Goal: Information Seeking & Learning: Learn about a topic

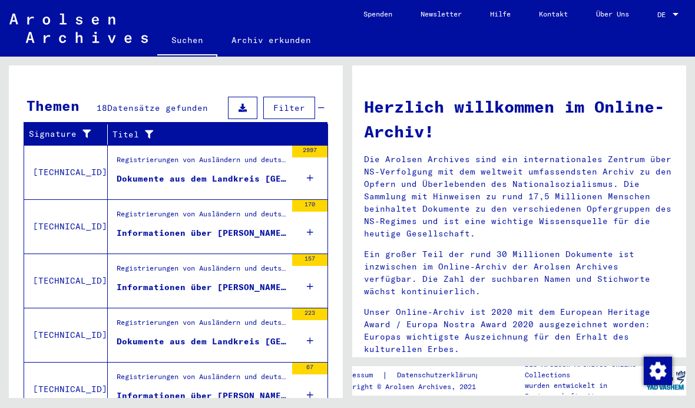
scroll to position [375, 0]
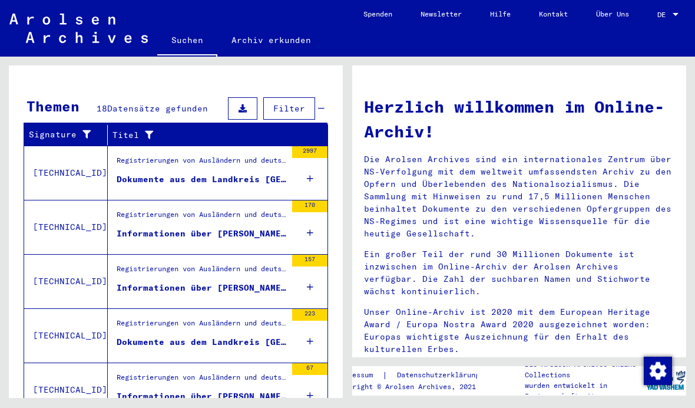
click at [173, 173] on div "Dokumente aus dem Landkreis [GEOGRAPHIC_DATA]" at bounding box center [202, 179] width 170 height 12
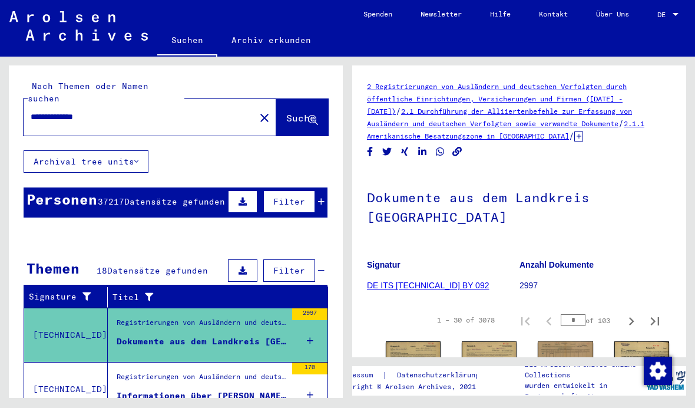
click at [304, 196] on span "Filter" at bounding box center [289, 201] width 32 height 11
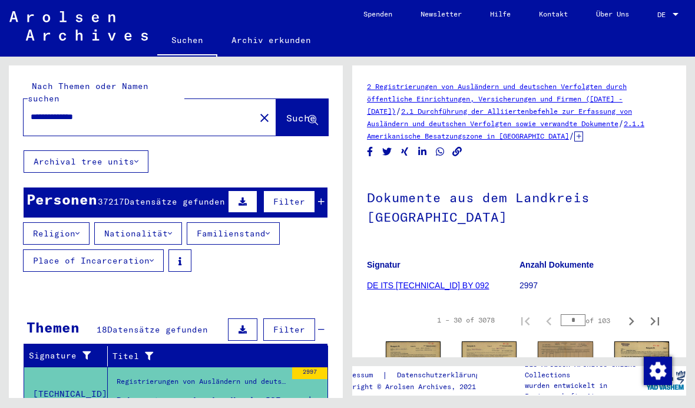
click at [144, 222] on button "Nationalität" at bounding box center [138, 233] width 88 height 22
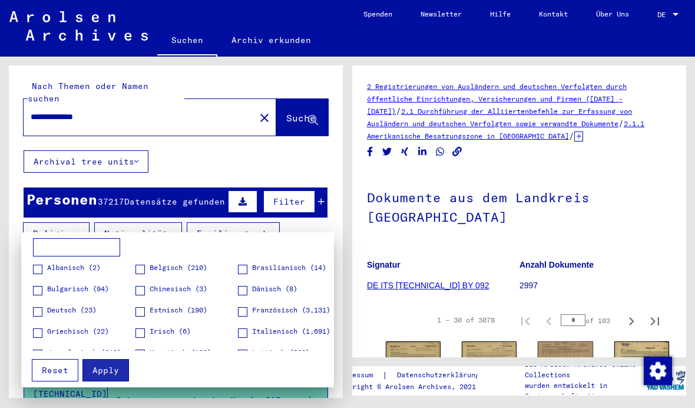
click at [259, 309] on span "Französisch (3,131)" at bounding box center [291, 310] width 78 height 11
click at [114, 370] on span "Apply" at bounding box center [105, 370] width 27 height 11
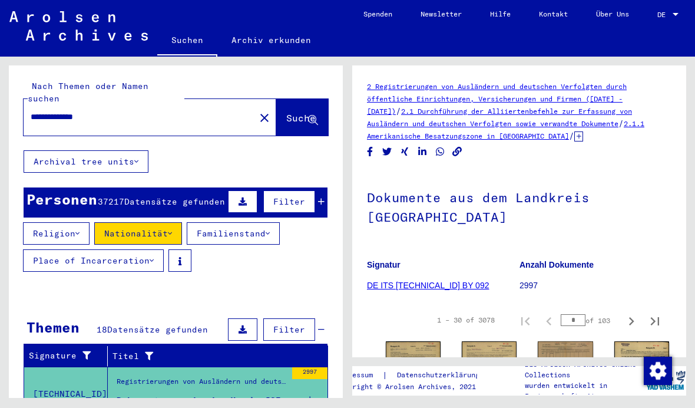
click at [305, 324] on span "Filter" at bounding box center [289, 329] width 32 height 11
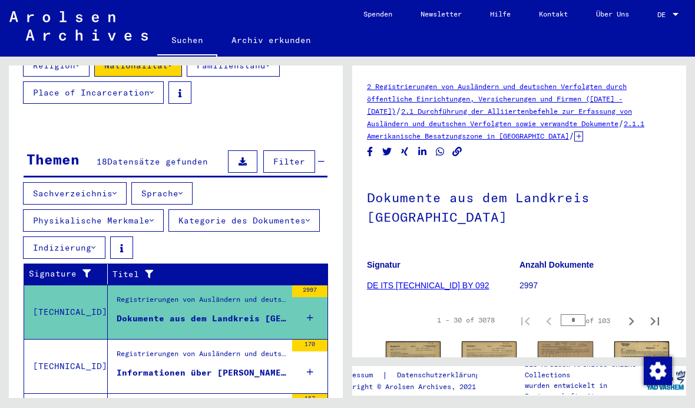
scroll to position [32, 0]
click at [411, 341] on img at bounding box center [413, 379] width 55 height 77
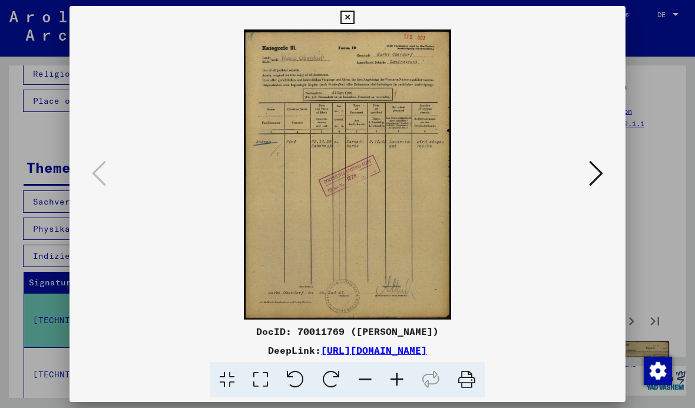
click at [588, 176] on button at bounding box center [595, 174] width 21 height 34
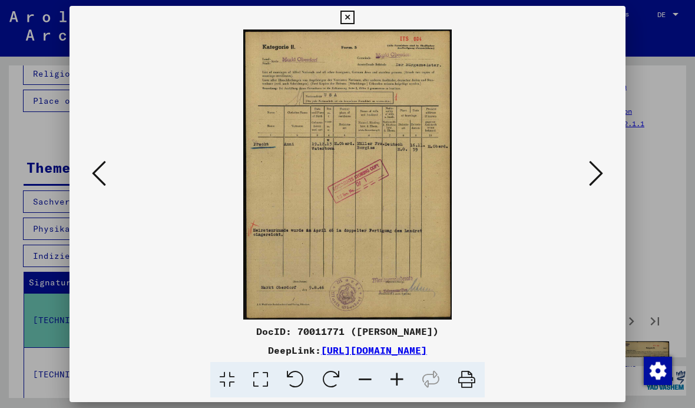
click at [587, 172] on button at bounding box center [595, 174] width 21 height 34
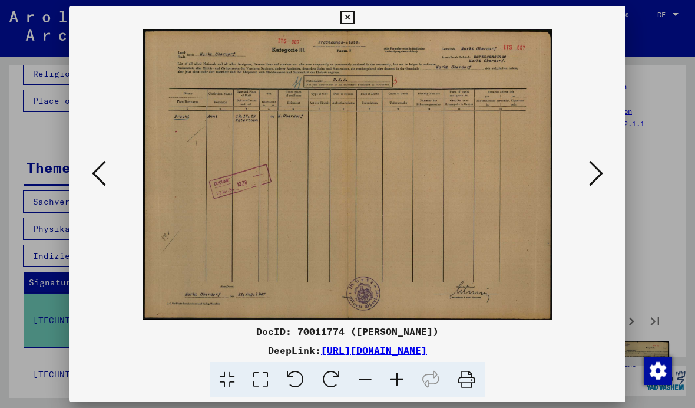
click at [595, 174] on icon at bounding box center [596, 173] width 14 height 28
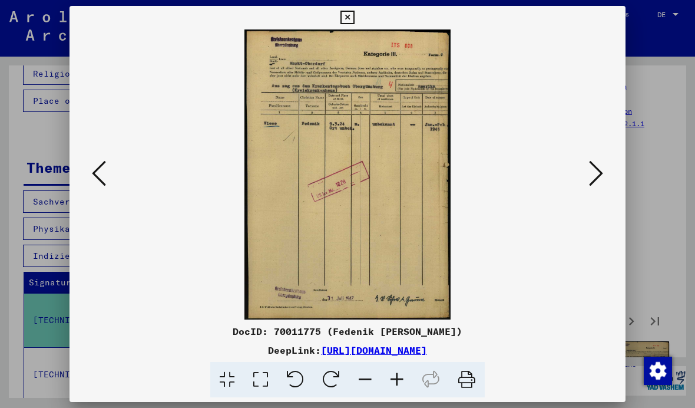
click at [595, 182] on icon at bounding box center [596, 173] width 14 height 28
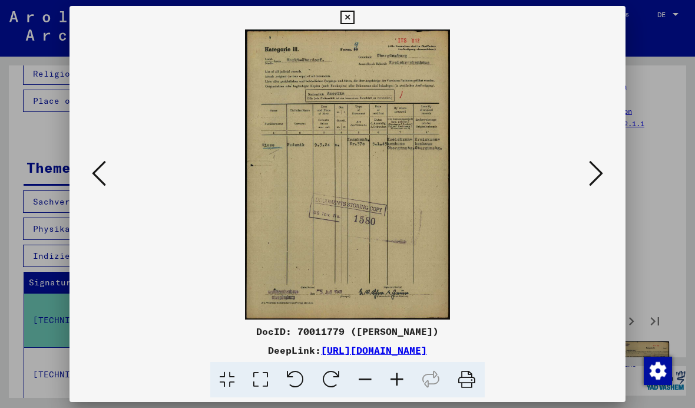
click at [594, 181] on icon at bounding box center [596, 173] width 14 height 28
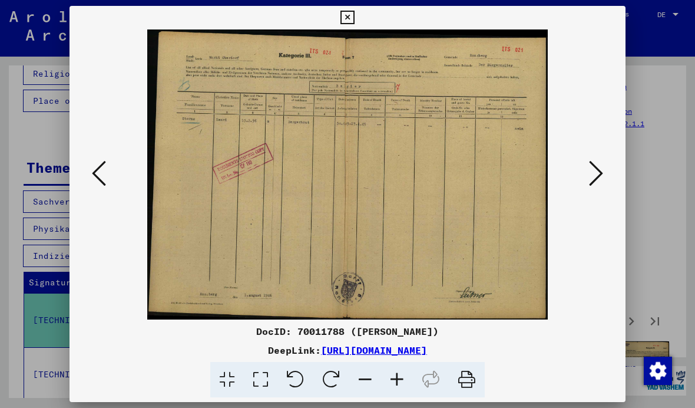
click at [593, 184] on icon at bounding box center [596, 173] width 14 height 28
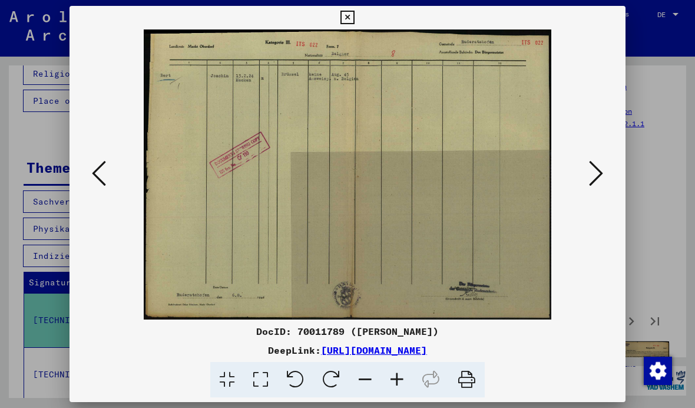
click at [596, 174] on icon at bounding box center [596, 173] width 14 height 28
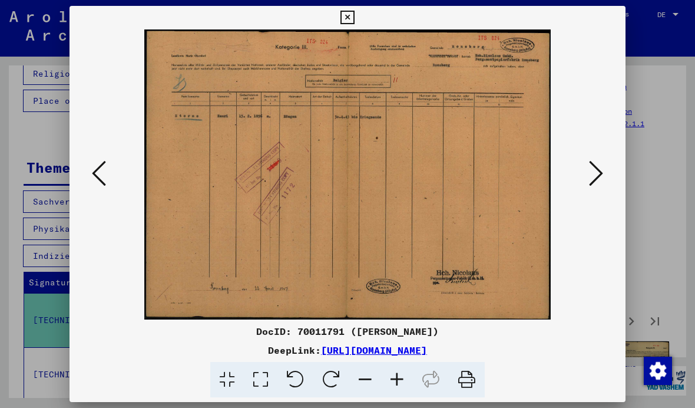
click at [595, 173] on icon at bounding box center [596, 173] width 14 height 28
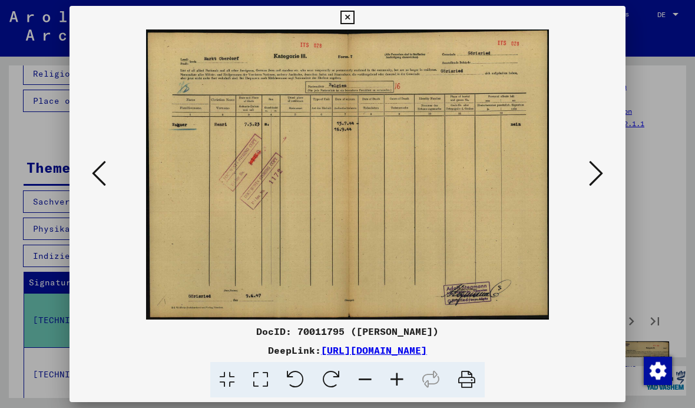
click at [595, 172] on icon at bounding box center [596, 173] width 14 height 28
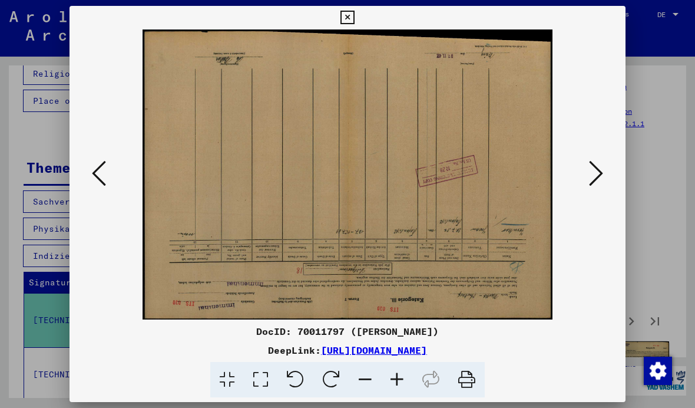
click at [595, 171] on icon at bounding box center [596, 173] width 14 height 28
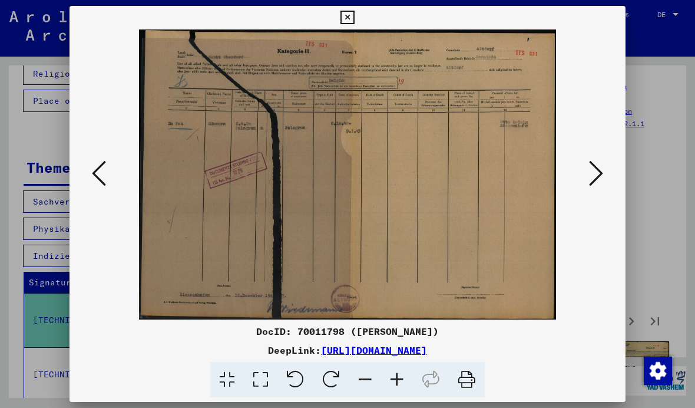
click at [91, 161] on button at bounding box center [98, 174] width 21 height 34
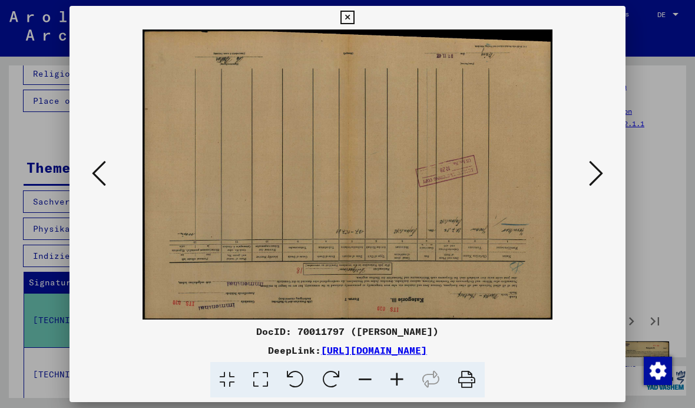
click at [600, 168] on icon at bounding box center [596, 173] width 14 height 28
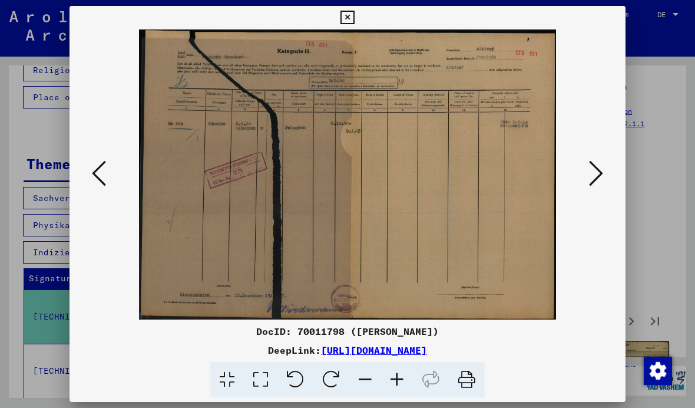
click at [597, 173] on icon at bounding box center [596, 173] width 14 height 28
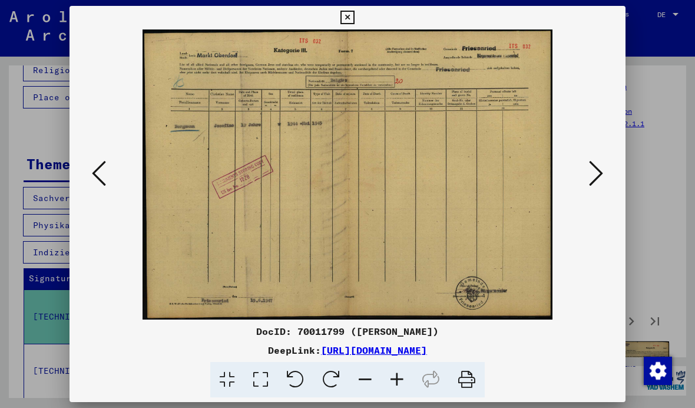
click at [599, 169] on icon at bounding box center [596, 173] width 14 height 28
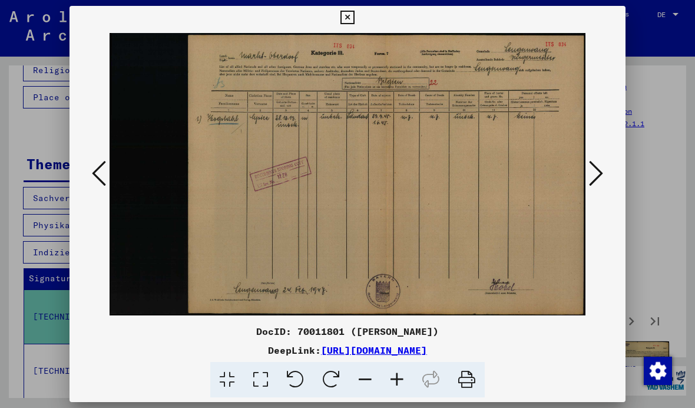
click at [597, 178] on icon at bounding box center [596, 173] width 14 height 28
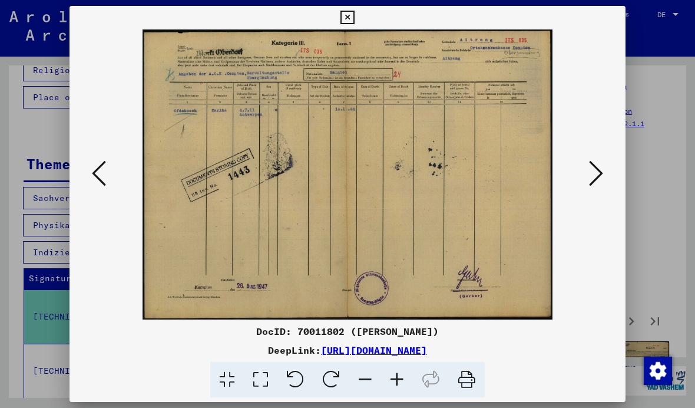
click at [596, 179] on icon at bounding box center [596, 173] width 14 height 28
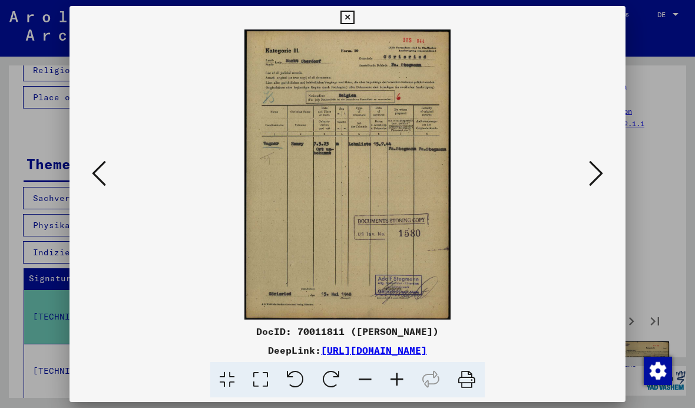
click at [595, 177] on icon at bounding box center [596, 173] width 14 height 28
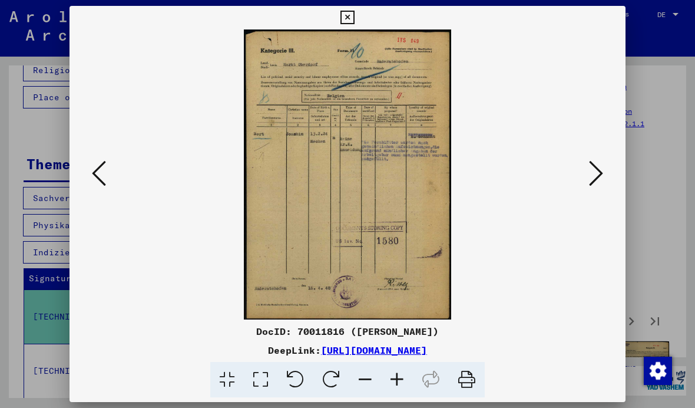
click at [597, 176] on icon at bounding box center [596, 173] width 14 height 28
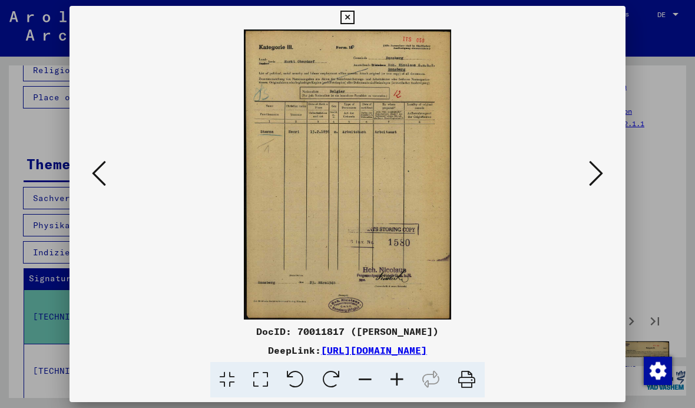
click at [594, 176] on icon at bounding box center [596, 173] width 14 height 28
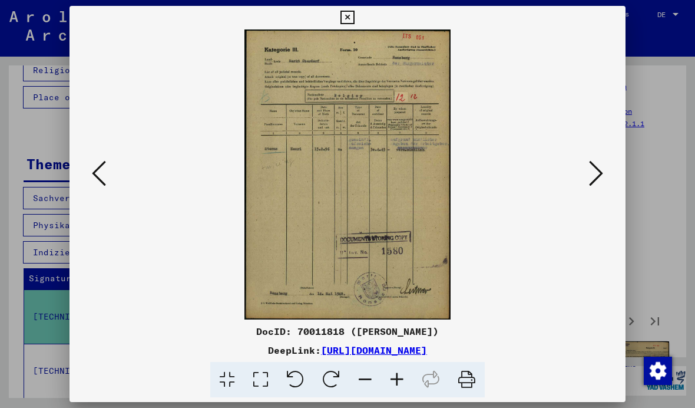
click at [593, 176] on icon at bounding box center [596, 173] width 14 height 28
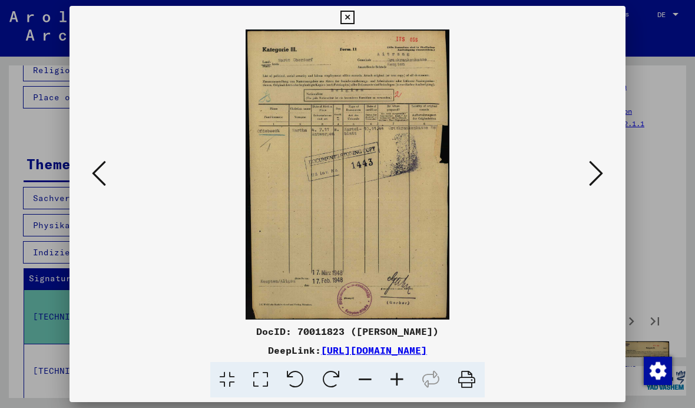
click at [591, 174] on icon at bounding box center [596, 173] width 14 height 28
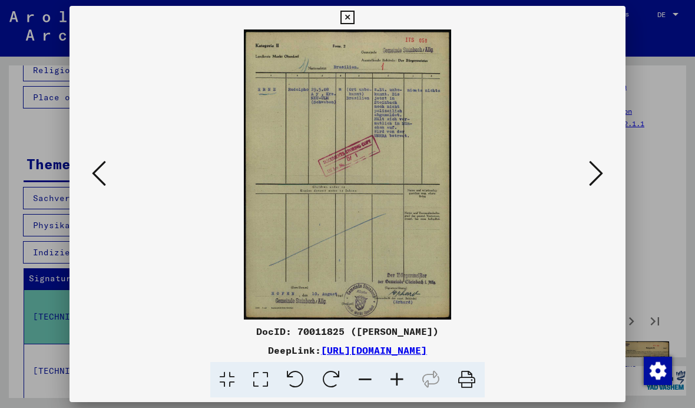
click at [590, 174] on icon at bounding box center [596, 173] width 14 height 28
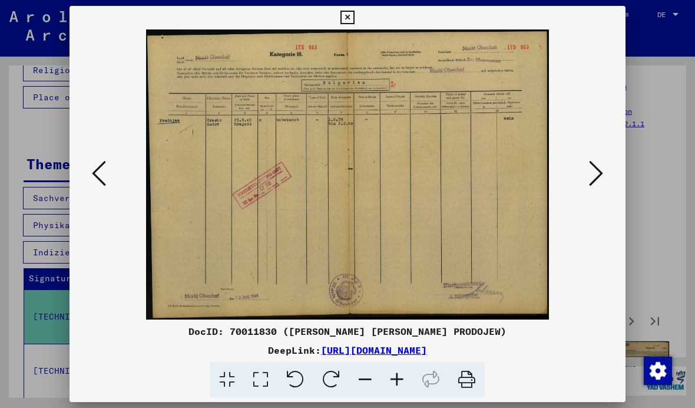
click at [588, 176] on button at bounding box center [595, 174] width 21 height 34
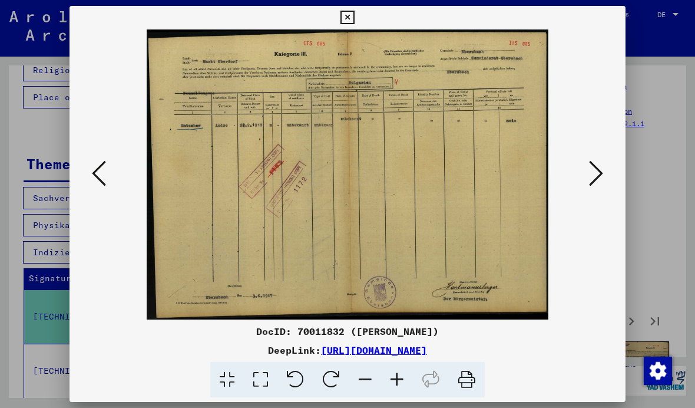
click at [589, 171] on icon at bounding box center [596, 173] width 14 height 28
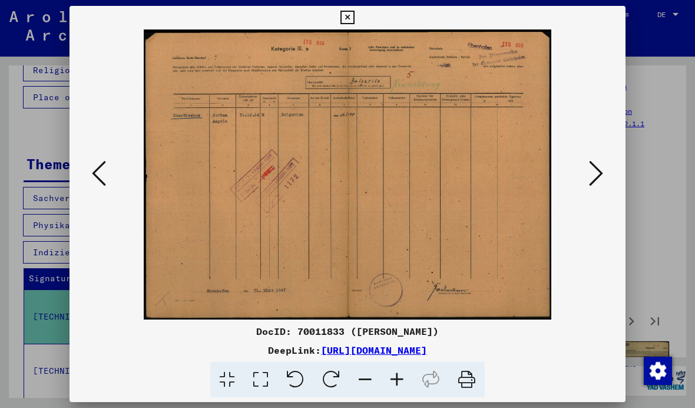
click at [589, 174] on icon at bounding box center [596, 173] width 14 height 28
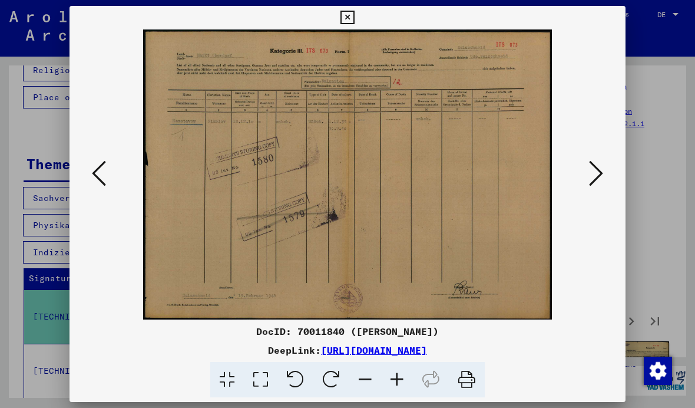
click at [588, 170] on button at bounding box center [595, 174] width 21 height 34
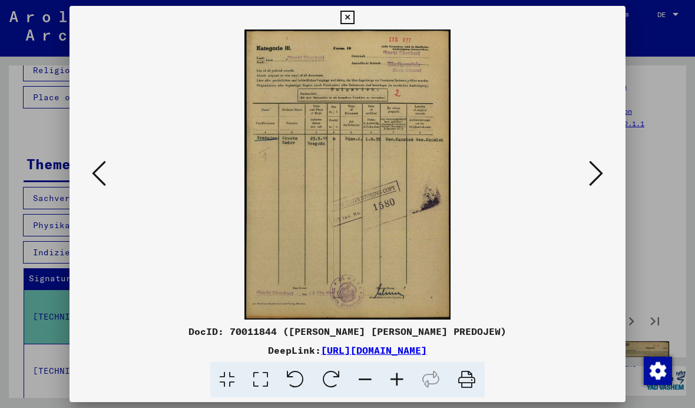
click at [354, 20] on icon at bounding box center [347, 18] width 14 height 14
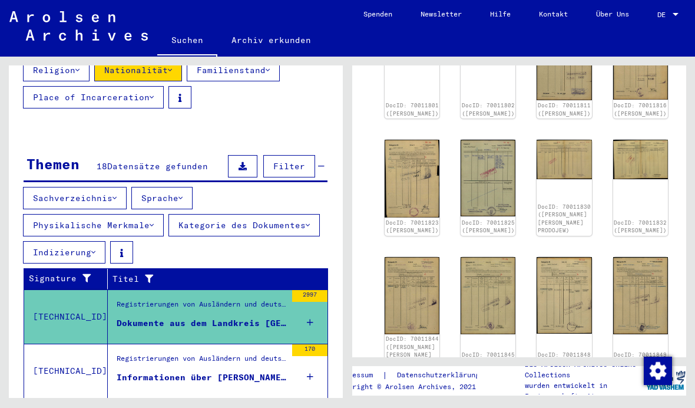
scroll to position [521, 2]
click at [626, 381] on icon "Next page" at bounding box center [629, 389] width 16 height 16
type input "*"
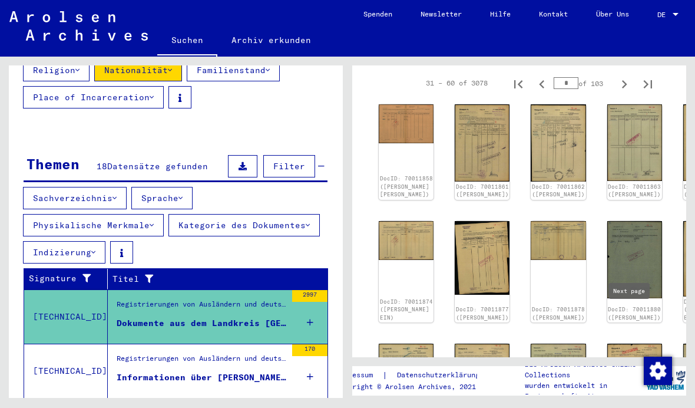
scroll to position [233, 7]
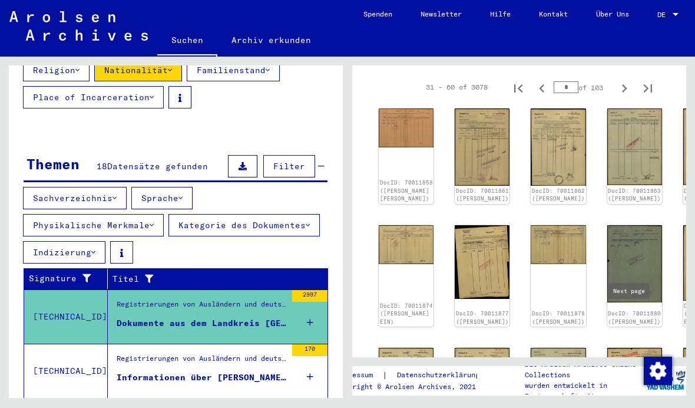
click at [169, 187] on button "Sprache" at bounding box center [161, 198] width 61 height 22
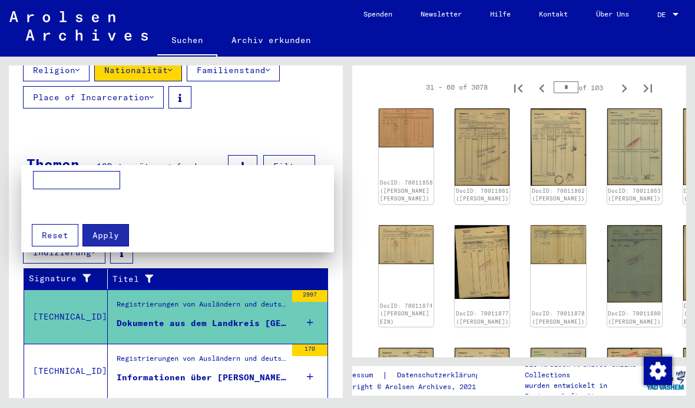
click at [59, 181] on input at bounding box center [76, 180] width 87 height 19
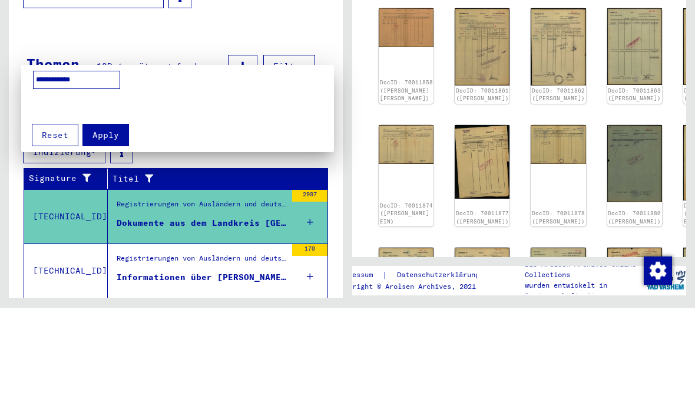
type input "**********"
click at [105, 230] on span "Apply" at bounding box center [105, 235] width 27 height 11
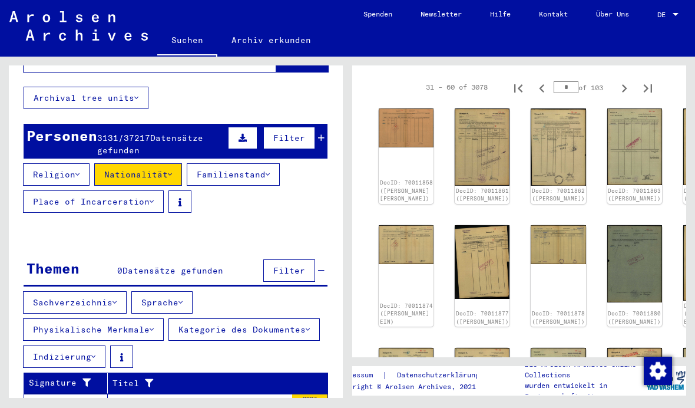
scroll to position [83, 0]
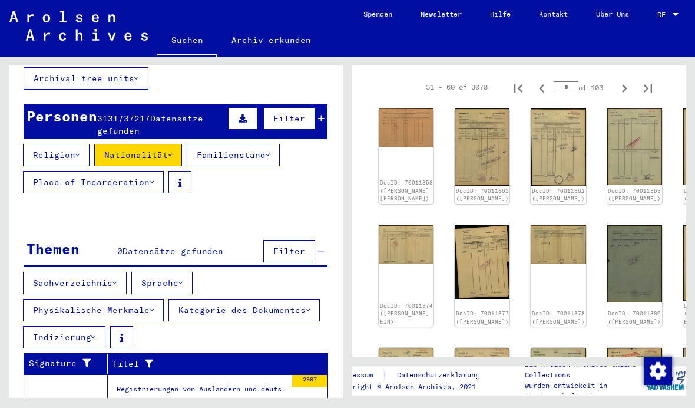
click at [73, 299] on button "Physikalische Merkmale" at bounding box center [93, 310] width 141 height 22
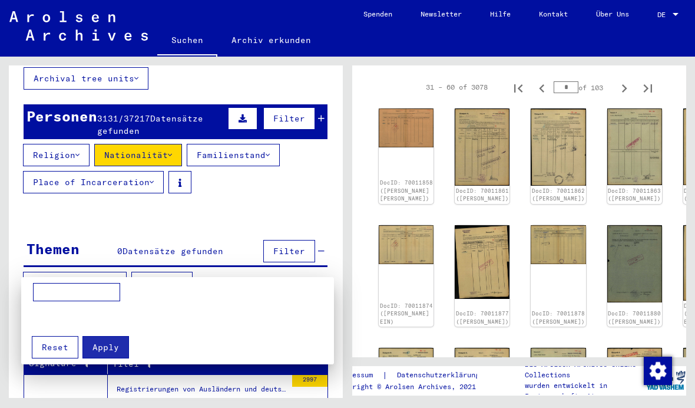
click at [64, 179] on div at bounding box center [347, 204] width 695 height 408
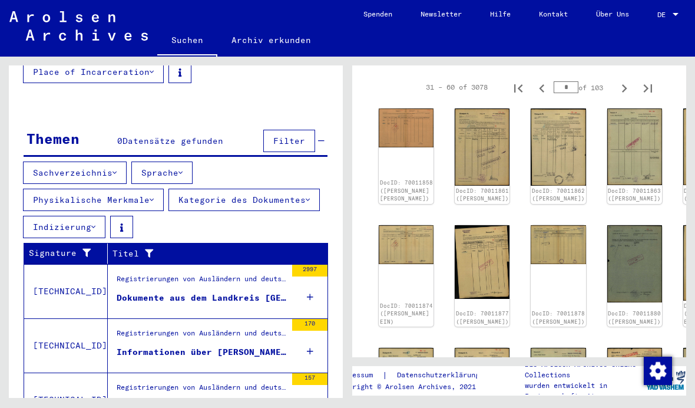
scroll to position [198, 0]
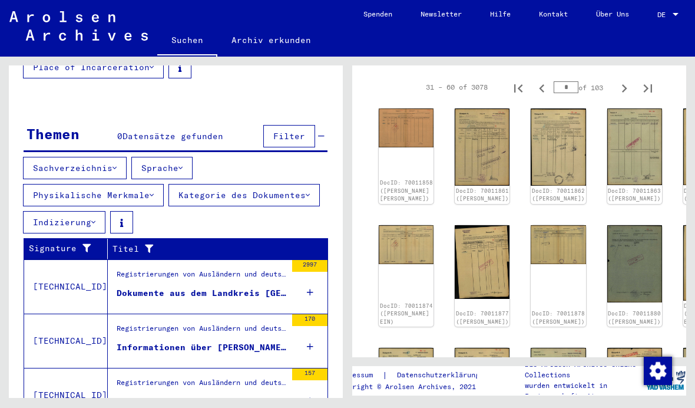
click at [155, 287] on div "Dokumente aus dem Landkreis [GEOGRAPHIC_DATA]" at bounding box center [202, 293] width 170 height 12
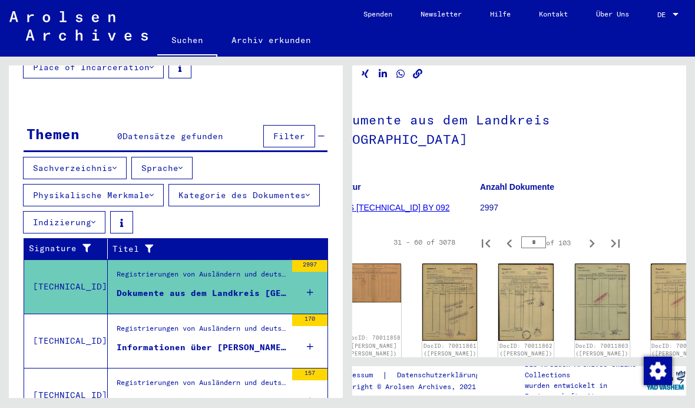
scroll to position [82, 37]
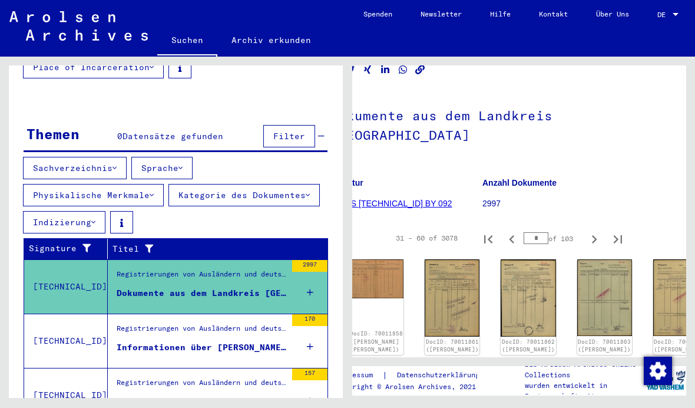
click at [426, 266] on img at bounding box center [452, 297] width 55 height 77
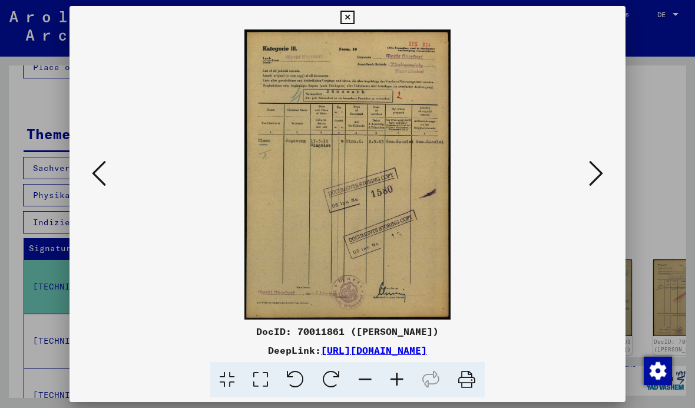
click at [354, 24] on icon at bounding box center [347, 18] width 14 height 14
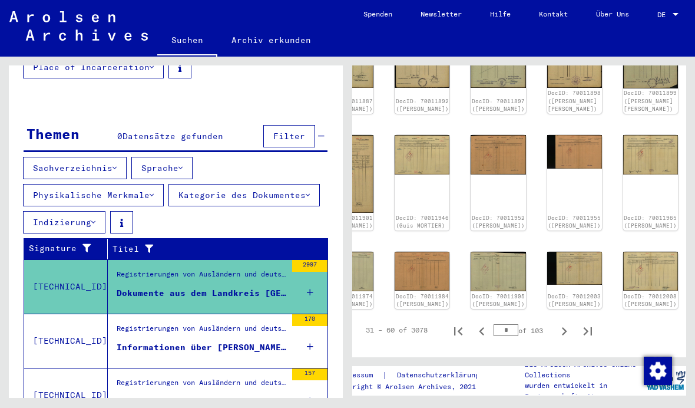
scroll to position [620, 37]
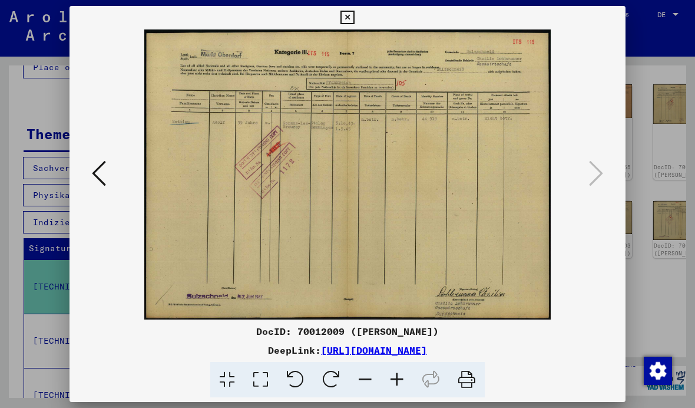
click at [110, 171] on img at bounding box center [348, 174] width 476 height 290
click at [110, 176] on img at bounding box center [348, 174] width 476 height 290
click at [100, 179] on icon at bounding box center [99, 173] width 14 height 28
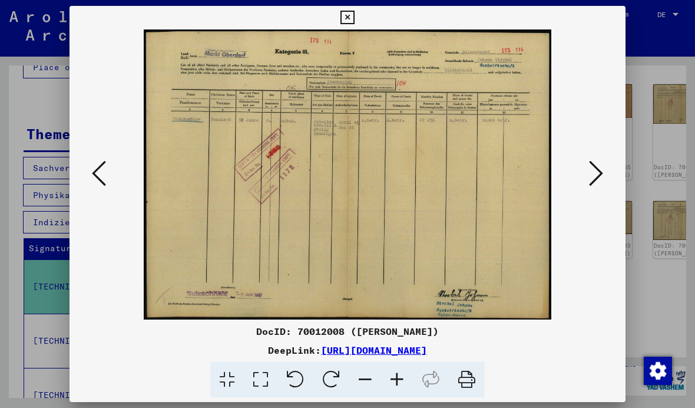
click at [98, 176] on icon at bounding box center [99, 173] width 14 height 28
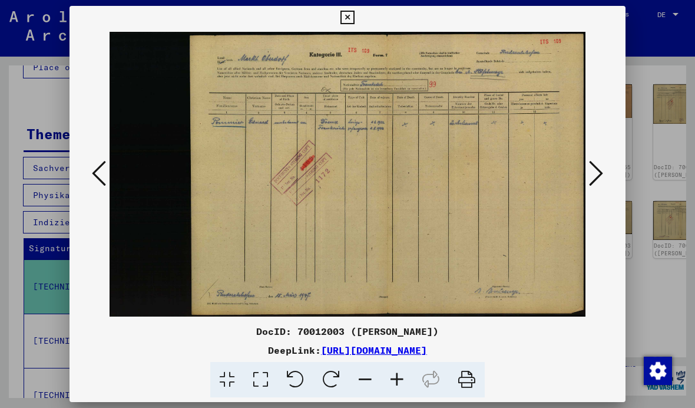
click at [105, 177] on icon at bounding box center [99, 173] width 14 height 28
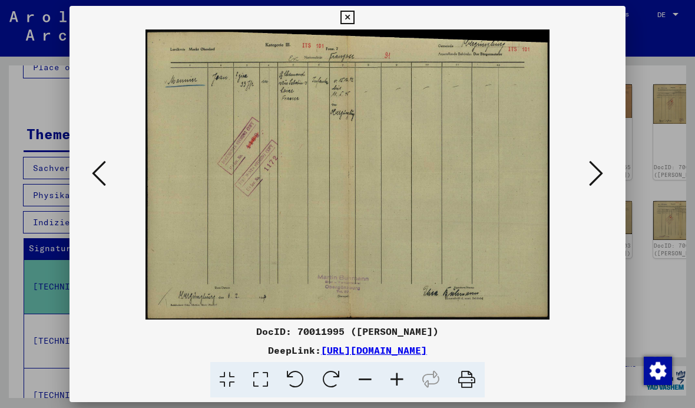
click at [101, 176] on icon at bounding box center [99, 173] width 14 height 28
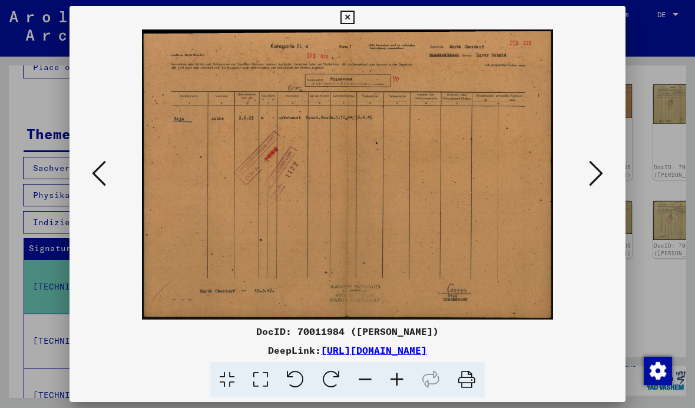
click at [94, 186] on icon at bounding box center [99, 173] width 14 height 28
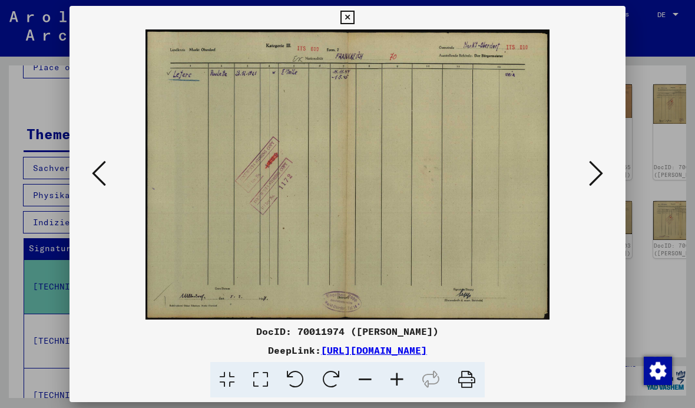
click at [99, 178] on icon at bounding box center [99, 173] width 14 height 28
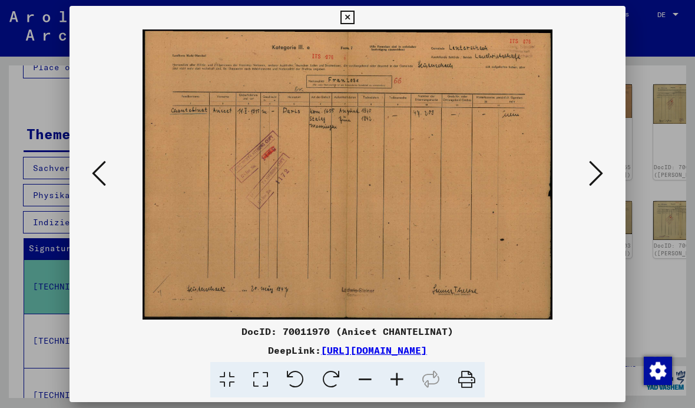
click at [100, 178] on icon at bounding box center [99, 173] width 14 height 28
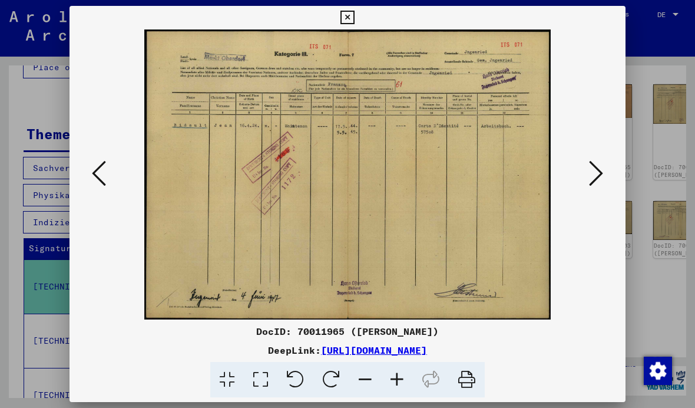
click at [99, 181] on icon at bounding box center [99, 173] width 14 height 28
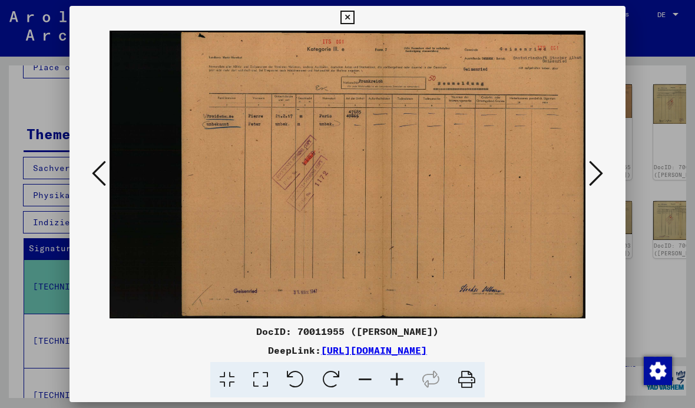
click at [99, 181] on icon at bounding box center [99, 173] width 14 height 28
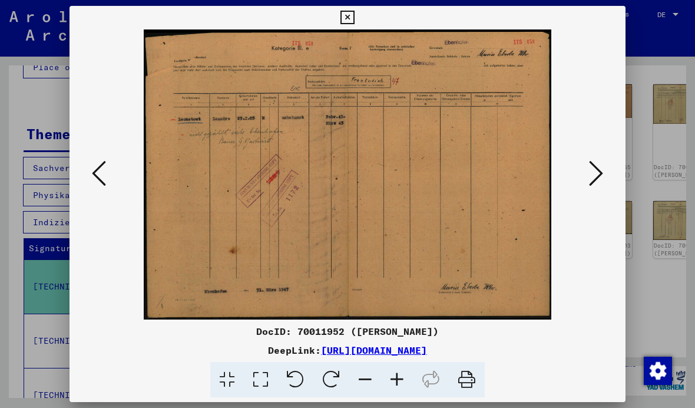
click at [98, 177] on icon at bounding box center [99, 173] width 14 height 28
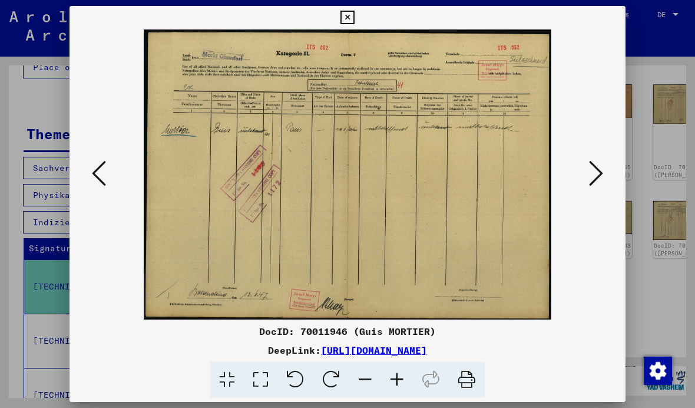
click at [99, 180] on icon at bounding box center [99, 173] width 14 height 28
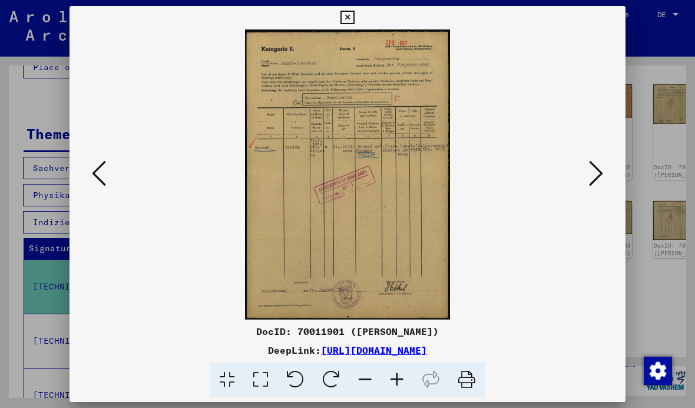
click at [105, 177] on icon at bounding box center [99, 173] width 14 height 28
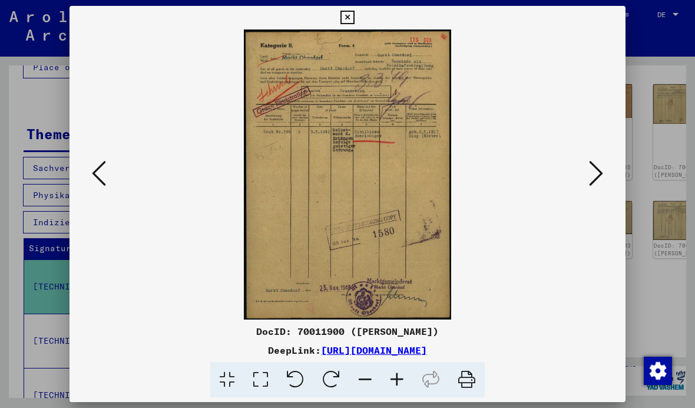
click at [105, 177] on icon at bounding box center [99, 173] width 14 height 28
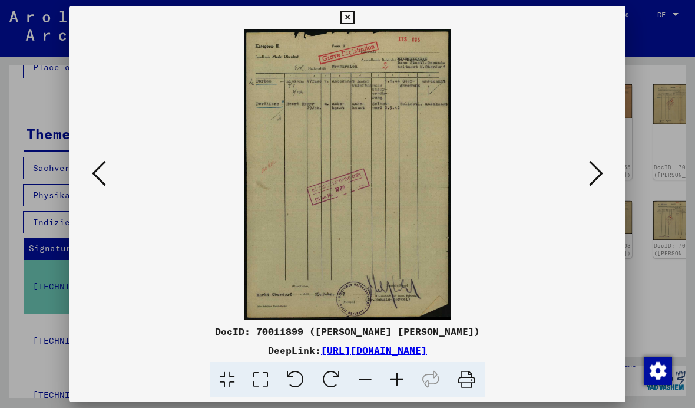
click at [110, 172] on img at bounding box center [348, 174] width 476 height 290
click at [107, 183] on button at bounding box center [98, 174] width 21 height 34
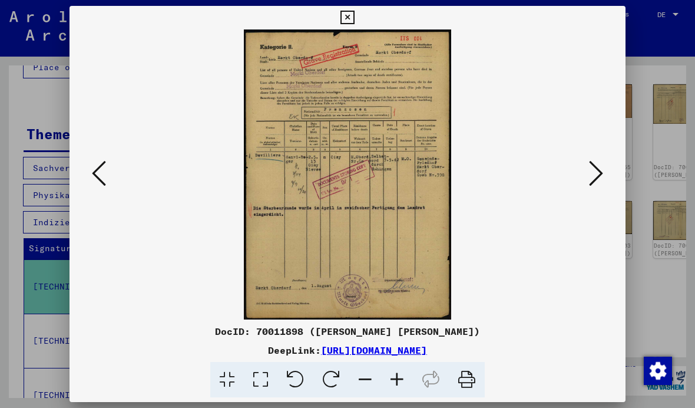
click at [99, 179] on icon at bounding box center [99, 173] width 14 height 28
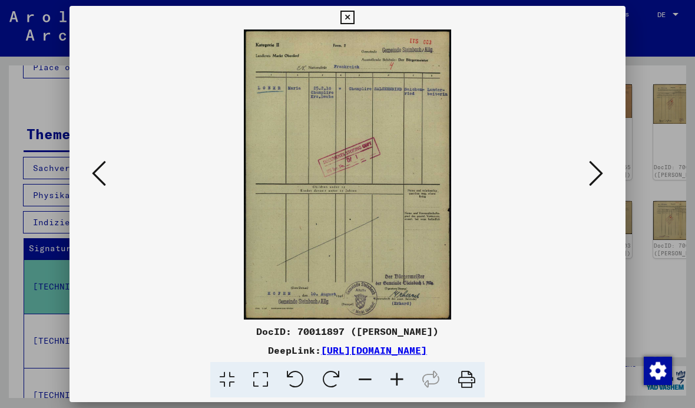
click at [102, 177] on icon at bounding box center [99, 173] width 14 height 28
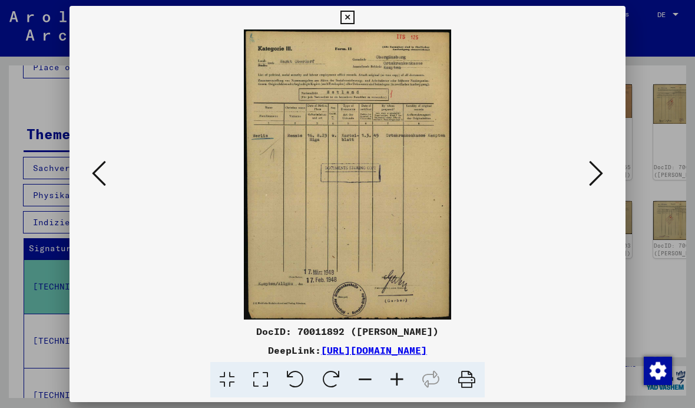
click at [597, 173] on icon at bounding box center [596, 173] width 14 height 28
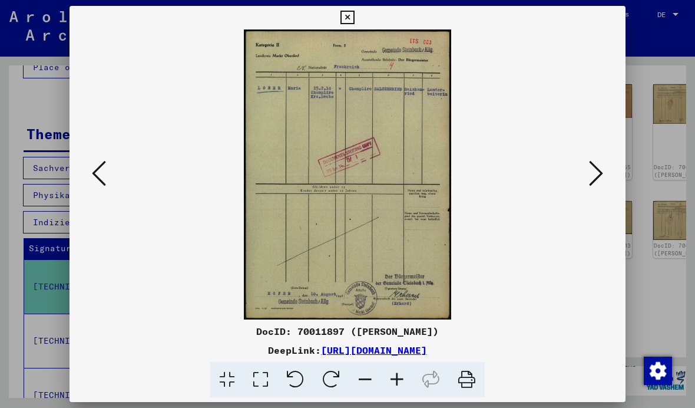
click at [597, 173] on icon at bounding box center [596, 173] width 14 height 28
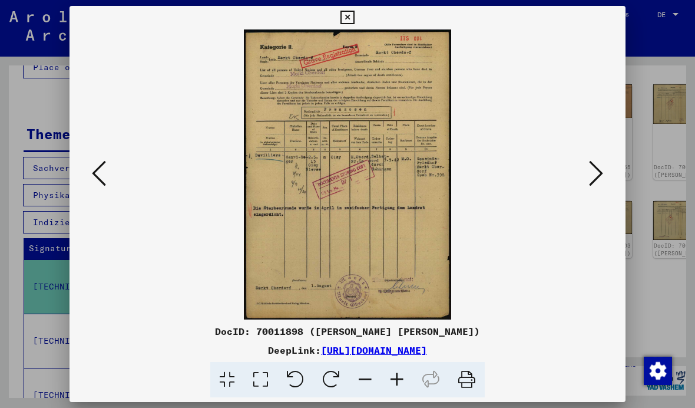
click at [590, 170] on icon at bounding box center [596, 173] width 14 height 28
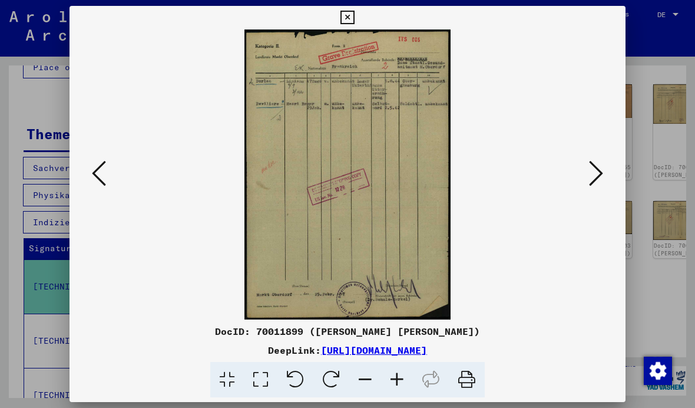
click at [593, 169] on icon at bounding box center [596, 173] width 14 height 28
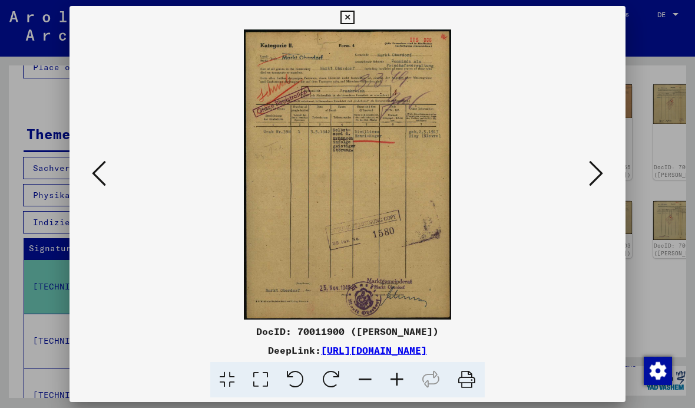
click at [594, 169] on icon at bounding box center [596, 173] width 14 height 28
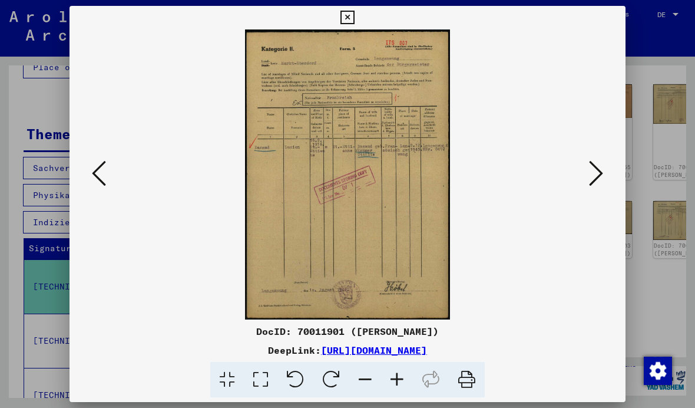
click at [595, 169] on icon at bounding box center [596, 173] width 14 height 28
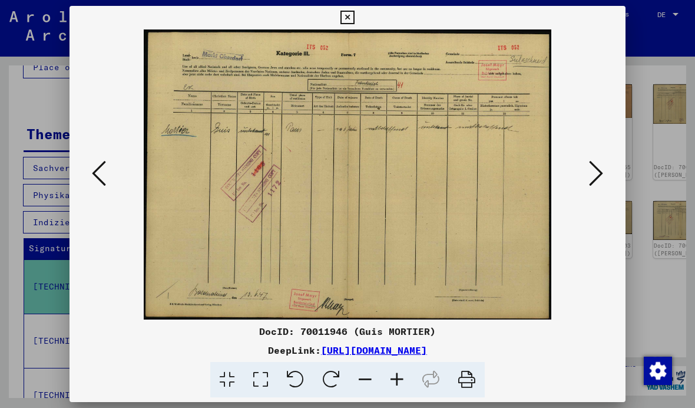
click at [594, 167] on icon at bounding box center [596, 173] width 14 height 28
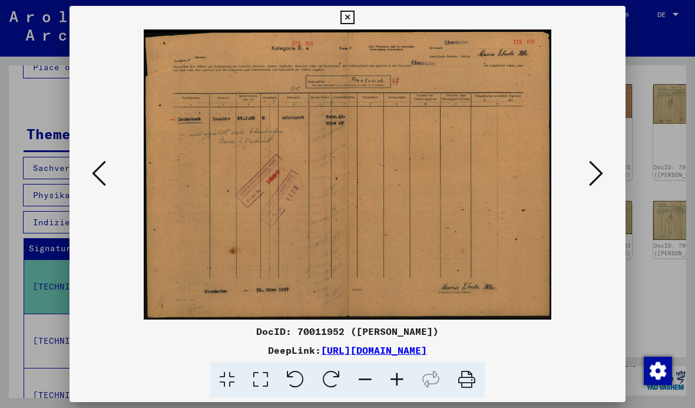
scroll to position [32, 0]
